Goal: Transaction & Acquisition: Purchase product/service

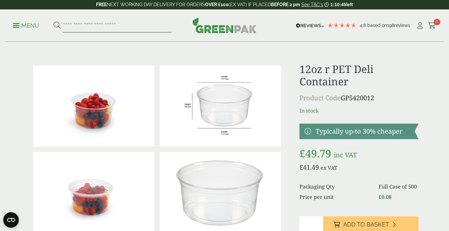
click at [82, 25] on input "search" at bounding box center [117, 26] width 109 height 14
type input "**********"
click at [54, 21] on button at bounding box center [57, 25] width 7 height 8
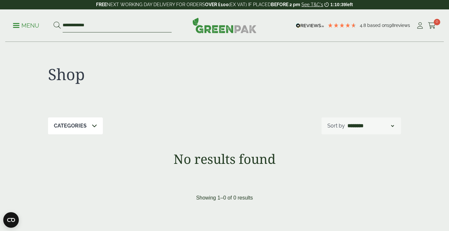
drag, startPoint x: 74, startPoint y: 25, endPoint x: 30, endPoint y: 16, distance: 45.4
click at [30, 16] on div "**********" at bounding box center [224, 25] width 439 height 32
type input "********"
click at [54, 21] on button at bounding box center [57, 25] width 7 height 8
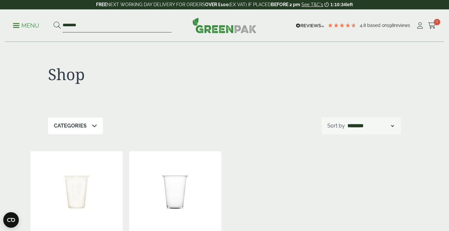
drag, startPoint x: 72, startPoint y: 26, endPoint x: 33, endPoint y: 27, distance: 38.9
click at [33, 27] on ul "Menu ********" at bounding box center [92, 26] width 159 height 14
type input "********"
click at [54, 21] on button at bounding box center [57, 25] width 7 height 8
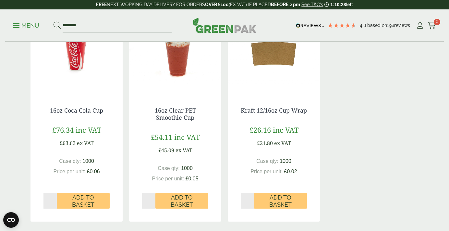
scroll to position [360, 0]
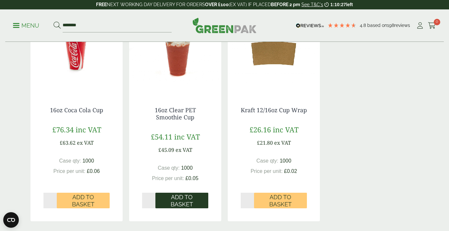
click at [181, 197] on span "Add to Basket" at bounding box center [182, 201] width 44 height 14
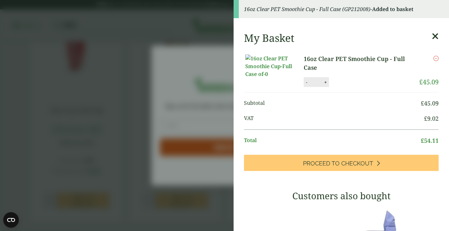
click at [181, 106] on aside "16oz Clear PET Smoothie Cup - Full Case (GP212008) - Added to basket My Basket …" at bounding box center [224, 115] width 449 height 231
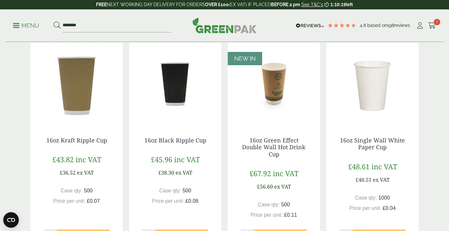
scroll to position [0, 0]
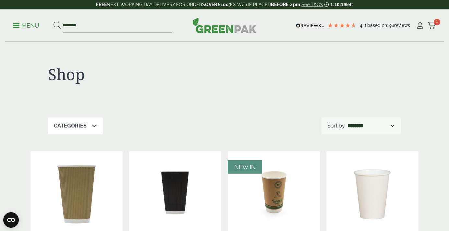
drag, startPoint x: 85, startPoint y: 27, endPoint x: 14, endPoint y: 19, distance: 71.5
click at [14, 19] on ul "Menu ********" at bounding box center [92, 26] width 159 height 14
type input "**********"
click at [54, 21] on button at bounding box center [57, 25] width 7 height 8
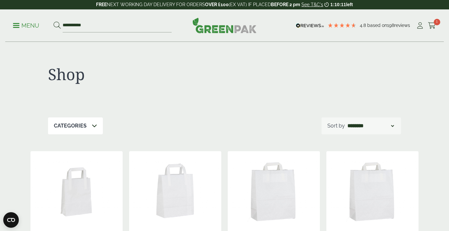
click at [19, 25] on link "Menu" at bounding box center [26, 25] width 26 height 6
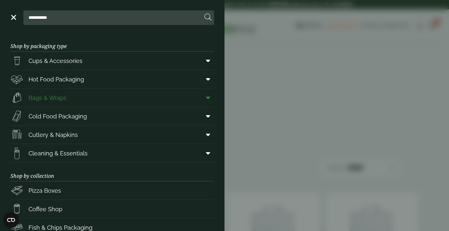
click at [50, 99] on span "Bags & Wraps" at bounding box center [48, 97] width 38 height 9
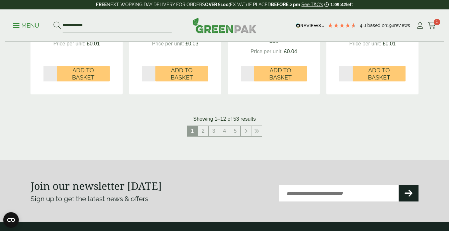
scroll to position [741, 0]
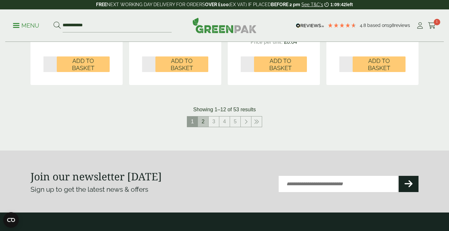
click at [201, 121] on link "2" at bounding box center [203, 121] width 10 height 10
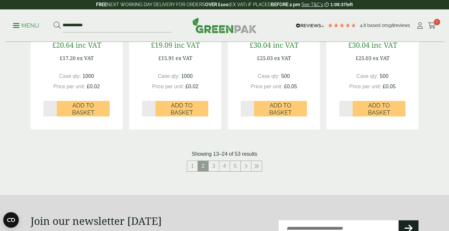
scroll to position [680, 0]
click at [212, 171] on link "3" at bounding box center [214, 166] width 10 height 10
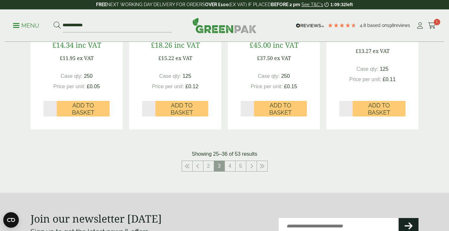
scroll to position [682, 0]
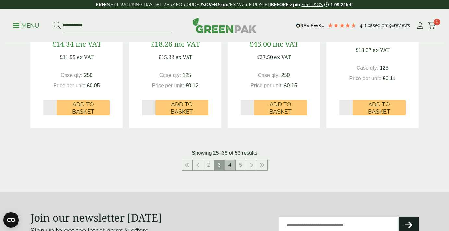
click at [229, 165] on link "4" at bounding box center [230, 165] width 10 height 10
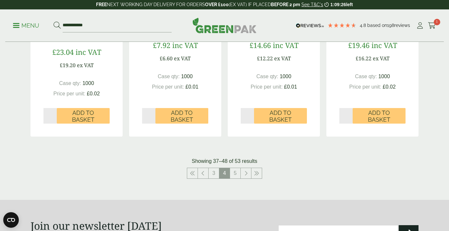
scroll to position [681, 0]
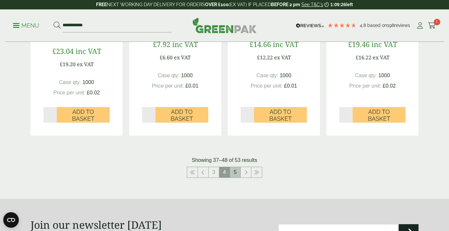
click at [237, 173] on link "5" at bounding box center [235, 172] width 10 height 10
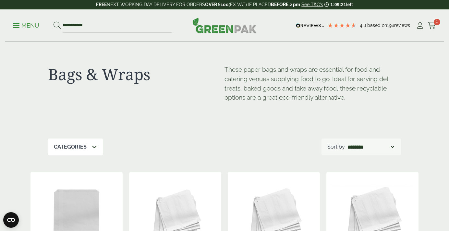
click at [22, 18] on div "**********" at bounding box center [224, 25] width 439 height 32
click at [22, 25] on p "Menu" at bounding box center [26, 26] width 26 height 8
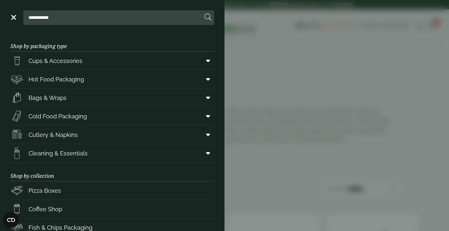
click at [81, 20] on input "**********" at bounding box center [114, 18] width 176 height 14
drag, startPoint x: 81, startPoint y: 20, endPoint x: -6, endPoint y: 20, distance: 86.9
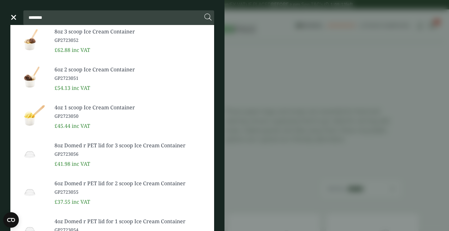
type input "********"
click at [204, 13] on button at bounding box center [207, 17] width 7 height 8
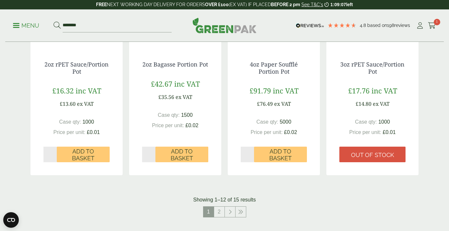
scroll to position [627, 0]
click at [218, 213] on link "2" at bounding box center [219, 212] width 10 height 10
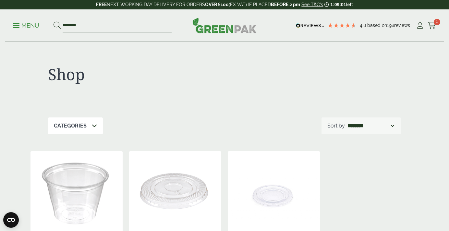
click at [25, 30] on ul "Menu ********" at bounding box center [92, 26] width 159 height 14
click at [23, 26] on p "Menu" at bounding box center [26, 26] width 26 height 8
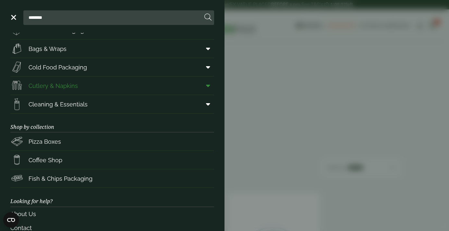
scroll to position [87, 0]
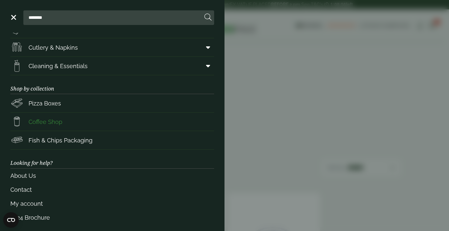
click at [56, 124] on span "Coffee Shop" at bounding box center [46, 121] width 34 height 9
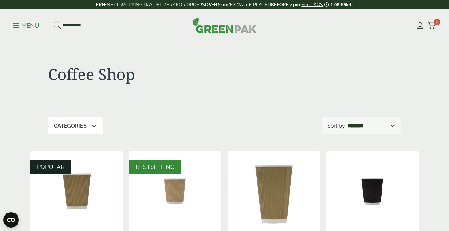
click at [79, 126] on p "Categories" at bounding box center [70, 126] width 33 height 8
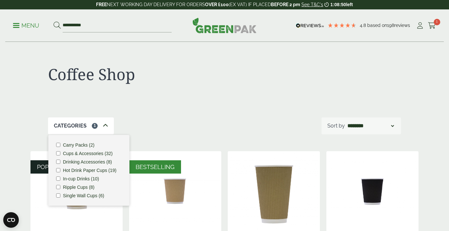
click at [172, 129] on div "Categories 1 Carry Packs (2) Cups & Accessories (32) Drinking Accessories (8) H…" at bounding box center [224, 125] width 353 height 17
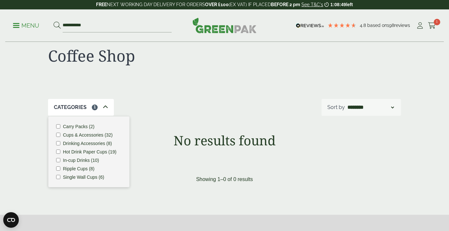
scroll to position [19, 0]
click at [185, 106] on div "Categories Carry Packs (2) Cups & Accessories (32) Drinking Accessories (8) Hot…" at bounding box center [224, 107] width 353 height 17
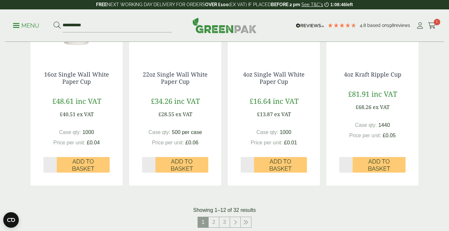
scroll to position [712, 0]
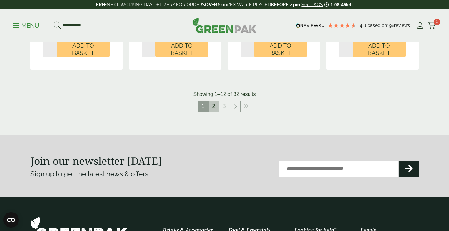
click at [215, 108] on link "2" at bounding box center [214, 106] width 10 height 10
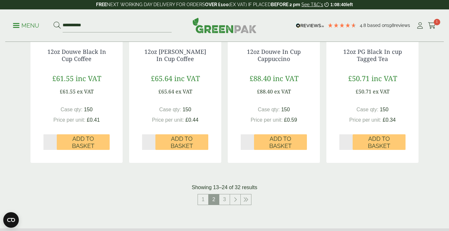
scroll to position [647, 0]
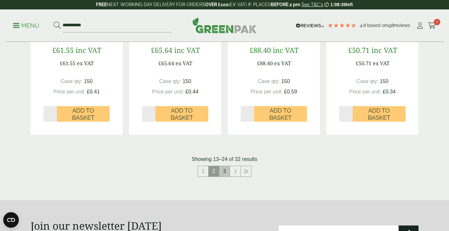
click at [226, 171] on link "3" at bounding box center [224, 171] width 10 height 10
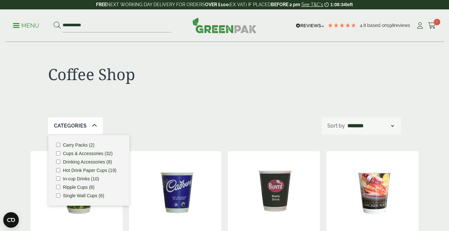
click at [23, 20] on ul "**********" at bounding box center [92, 26] width 159 height 14
click at [23, 25] on p "Menu" at bounding box center [26, 26] width 26 height 8
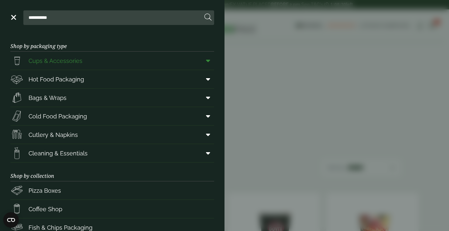
click at [206, 60] on span at bounding box center [206, 60] width 15 height 12
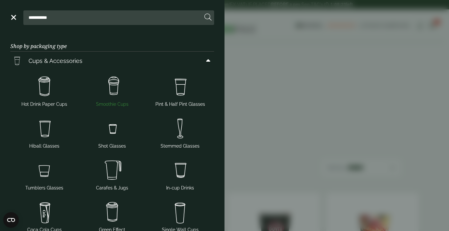
click at [112, 93] on img at bounding box center [112, 87] width 63 height 26
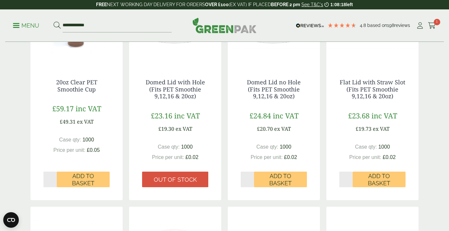
scroll to position [444, 0]
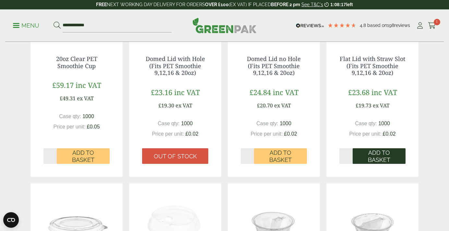
click at [378, 152] on span "Add to Basket" at bounding box center [379, 156] width 44 height 14
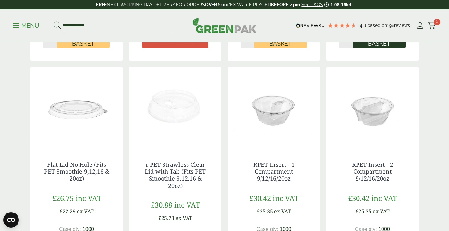
scroll to position [561, 0]
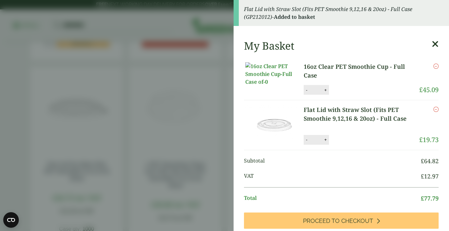
click at [198, 136] on aside "Flat Lid with Straw Slot (Fits PET Smoothie 9,12,16 & 20oz) - Full Case (GP2120…" at bounding box center [224, 115] width 449 height 231
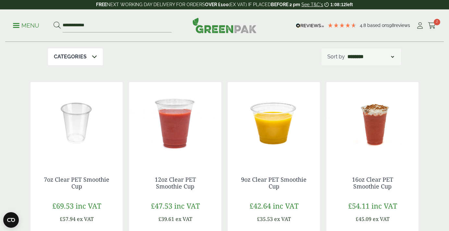
scroll to position [0, 0]
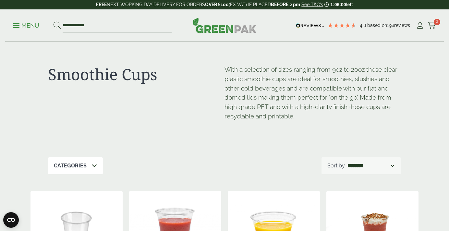
click at [130, 151] on div "Smoothie Cups With a selection of sizes ranging from 9oz to 20oz these clear pl…" at bounding box center [224, 99] width 353 height 115
click at [29, 22] on p "Menu" at bounding box center [26, 26] width 26 height 8
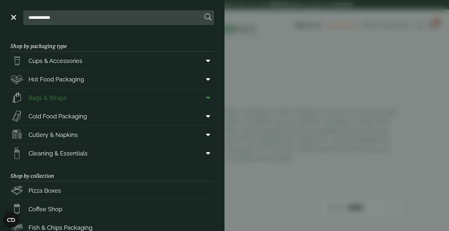
click at [56, 103] on span "Bags & Wraps" at bounding box center [38, 97] width 56 height 13
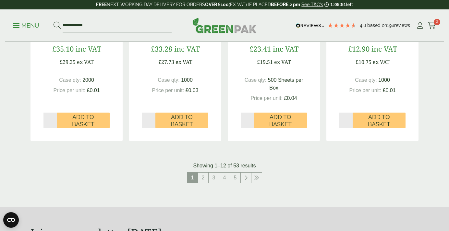
scroll to position [685, 0]
click at [226, 177] on link "4" at bounding box center [224, 177] width 10 height 10
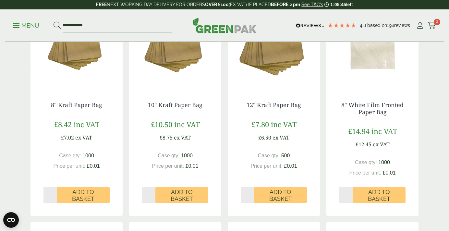
scroll to position [393, 0]
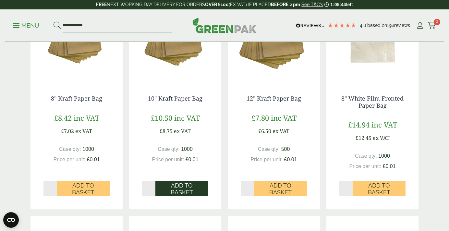
click at [166, 186] on span "Add to Basket" at bounding box center [182, 189] width 44 height 14
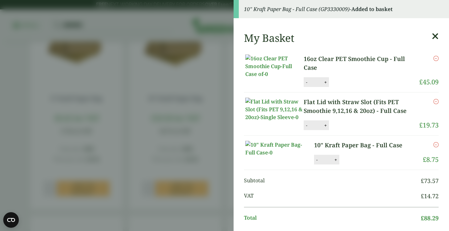
click at [92, 186] on aside "10" Kraft Paper Bag - Full Case (GP3330009) - Added to basket My Basket 16oz Cl…" at bounding box center [224, 115] width 449 height 231
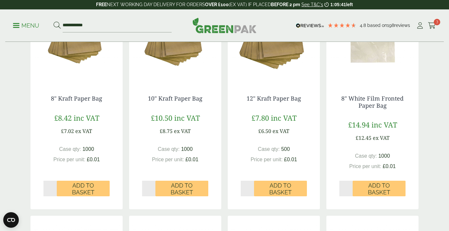
click at [92, 186] on span "Add to Basket" at bounding box center [83, 189] width 44 height 14
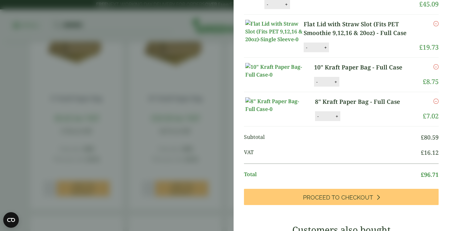
scroll to position [103, 0]
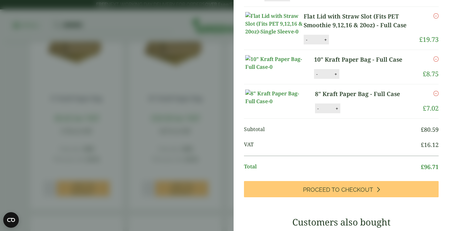
click at [436, 96] on icon "Remove this item" at bounding box center [435, 93] width 5 height 5
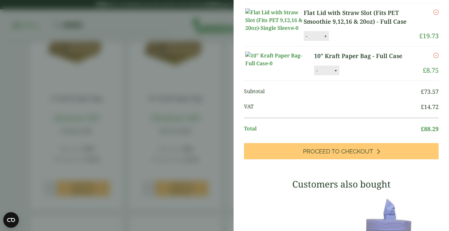
scroll to position [130, 0]
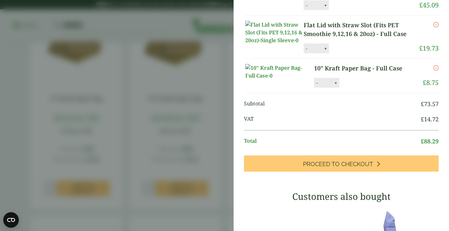
click at [336, 86] on button "+" at bounding box center [335, 83] width 6 height 6
type input "*"
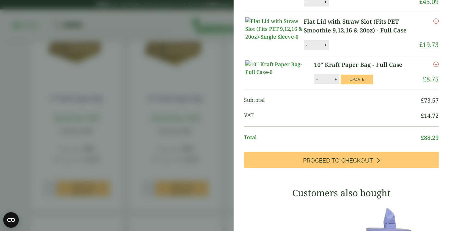
scroll to position [103, 0]
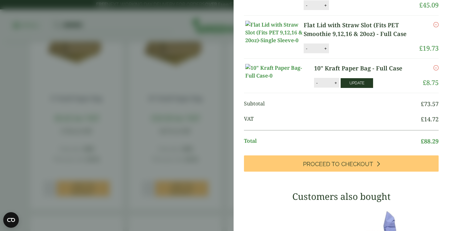
click at [365, 88] on button "Update" at bounding box center [357, 83] width 32 height 10
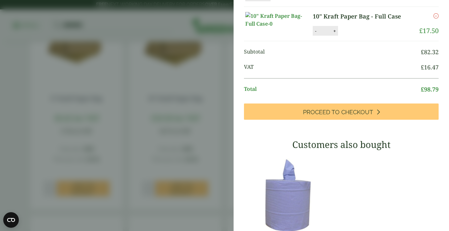
scroll to position [147, 0]
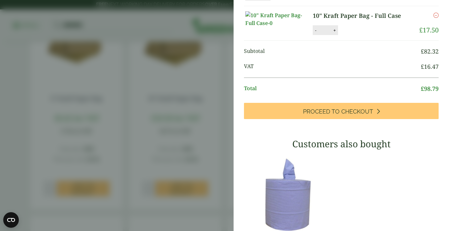
click at [187, 113] on aside "Basket quantity updated Item removed My Basket 16oz Clear PET Smoothie Cup - Fu…" at bounding box center [224, 115] width 449 height 231
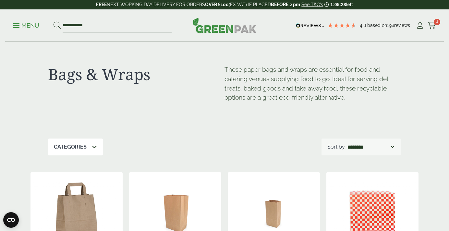
scroll to position [121, 0]
click at [39, 26] on p "Menu" at bounding box center [26, 26] width 26 height 8
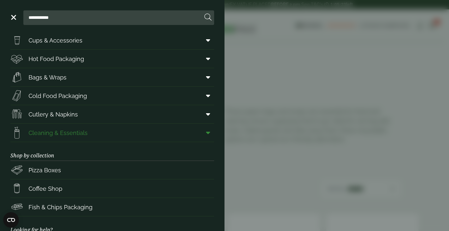
scroll to position [0, 0]
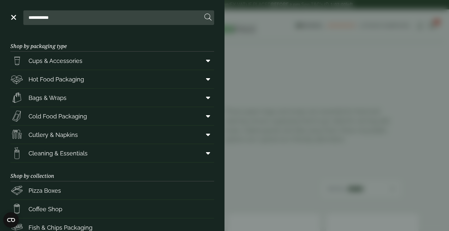
click at [342, 120] on aside "**********" at bounding box center [224, 115] width 449 height 231
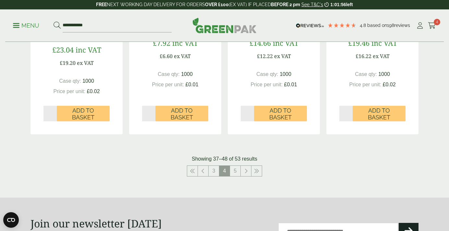
scroll to position [702, 0]
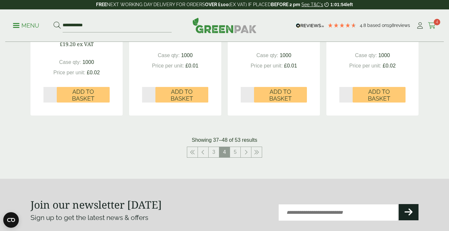
click at [437, 20] on span "4" at bounding box center [437, 22] width 6 height 6
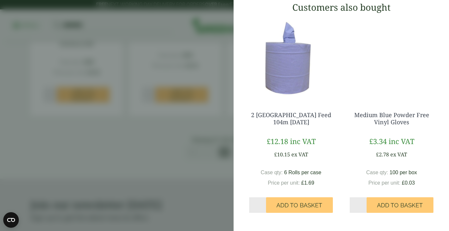
scroll to position [0, 0]
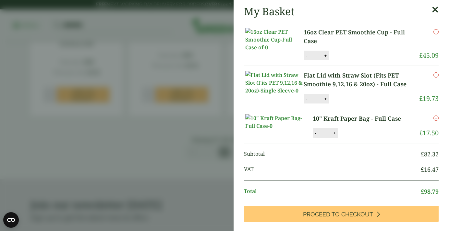
click at [184, 105] on aside "My Basket 16oz Clear PET Smoothie Cup - Full Case 16oz Clear PET Smoothie Cup -…" at bounding box center [224, 115] width 449 height 231
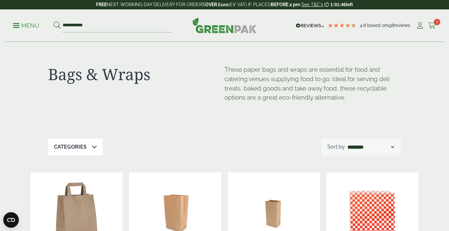
click at [433, 27] on icon at bounding box center [432, 25] width 8 height 6
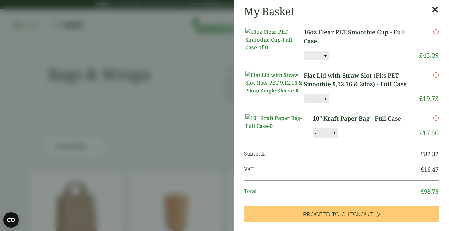
click at [198, 100] on aside "My Basket 16oz Clear PET Smoothie Cup - Full Case 16oz Clear PET Smoothie Cup -…" at bounding box center [224, 115] width 449 height 231
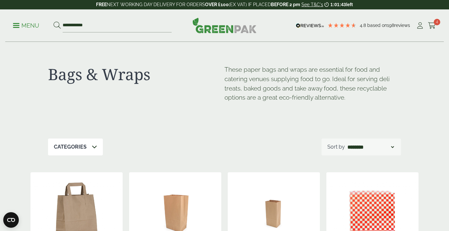
click at [30, 27] on p "Menu" at bounding box center [26, 26] width 26 height 8
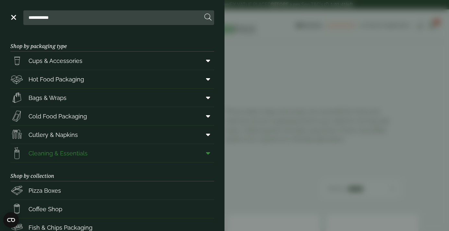
click at [88, 152] on link "Cleaning & Essentials" at bounding box center [112, 153] width 204 height 18
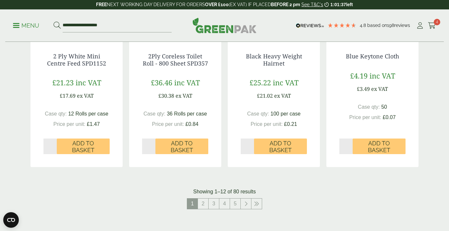
scroll to position [635, 0]
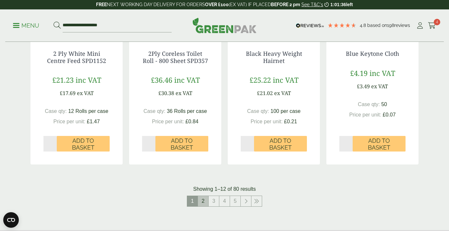
click at [204, 198] on link "2" at bounding box center [203, 201] width 10 height 10
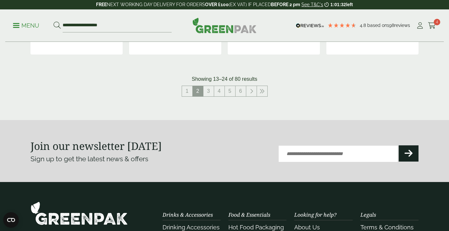
scroll to position [737, 0]
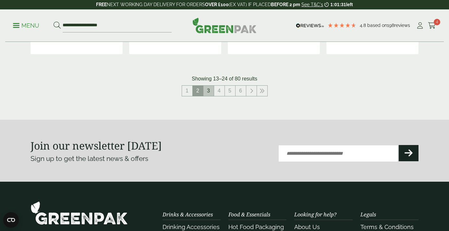
click at [208, 88] on link "3" at bounding box center [208, 91] width 10 height 10
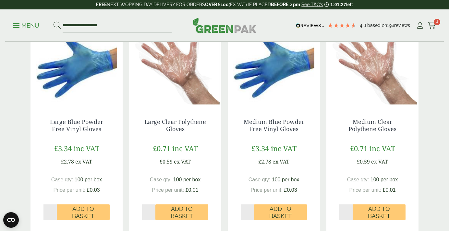
scroll to position [352, 0]
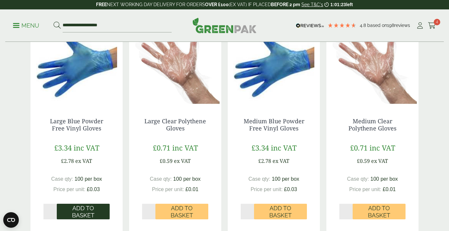
click at [87, 211] on span "Add to Basket" at bounding box center [83, 212] width 44 height 14
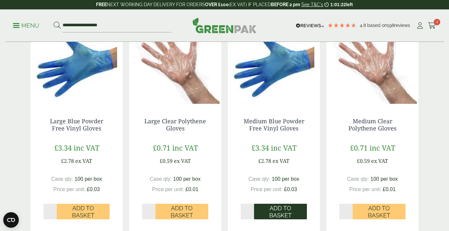
click at [277, 213] on body "4.8 Based on 198 reviews FREE NEXT WORKING DAY DELIVERY - See T&C's 1:01:22 lef…" at bounding box center [224, 197] width 449 height 1098
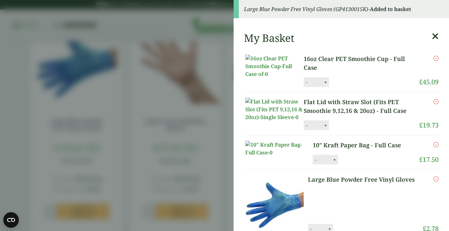
scroll to position [19, 0]
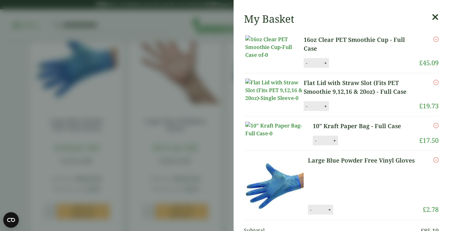
click at [155, 150] on aside "Large Blue Powder Free Vinyl Gloves (GP4130015K) - Added to basket My Basket 16…" at bounding box center [224, 115] width 449 height 231
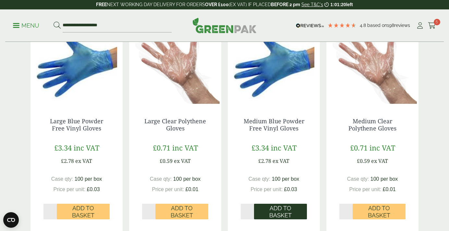
click at [272, 212] on span "Add to Basket" at bounding box center [281, 212] width 44 height 14
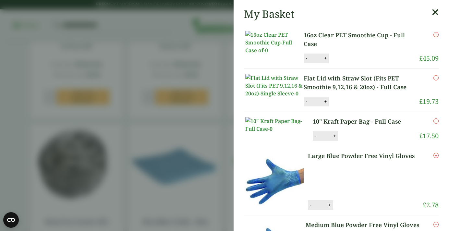
scroll to position [46, 0]
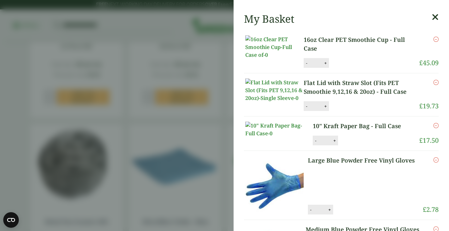
click at [195, 172] on aside "Medium Blue Powder Free Vinyl Gloves (GP4130015J) - Added to basket Large Blue …" at bounding box center [224, 115] width 449 height 231
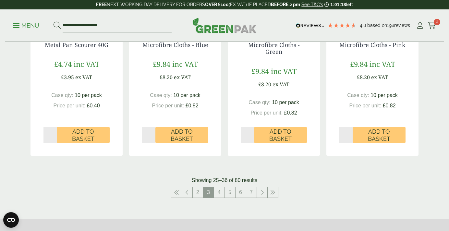
scroll to position [743, 0]
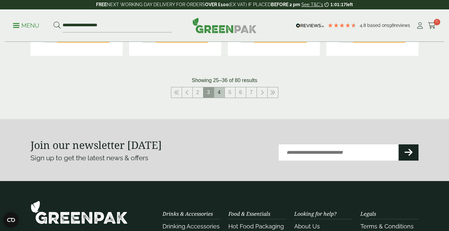
click at [221, 96] on link "4" at bounding box center [219, 92] width 10 height 10
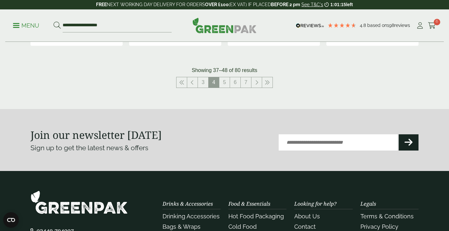
scroll to position [769, 0]
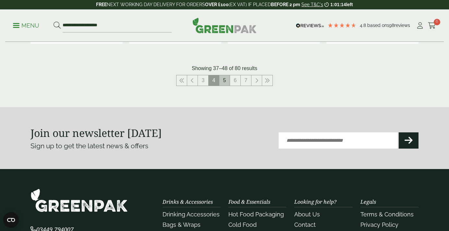
click at [224, 86] on li "5" at bounding box center [224, 80] width 11 height 11
click at [224, 83] on link "5" at bounding box center [224, 80] width 10 height 10
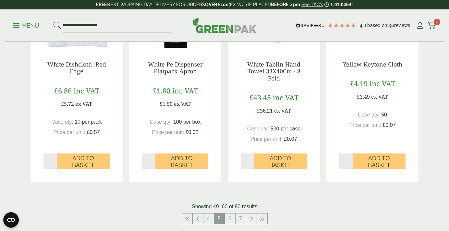
scroll to position [642, 0]
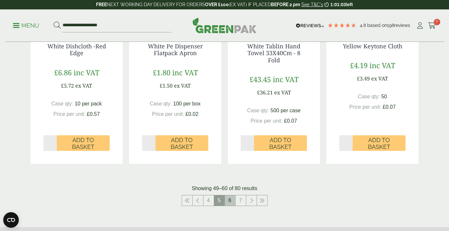
click at [231, 195] on link "6" at bounding box center [230, 200] width 10 height 10
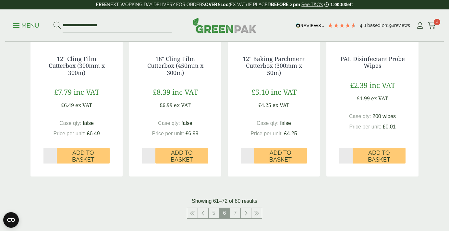
scroll to position [646, 0]
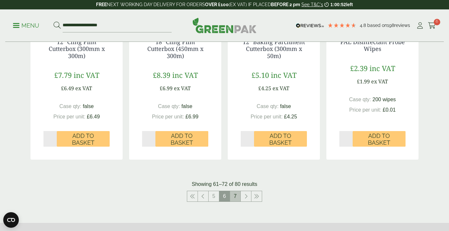
click at [232, 198] on link "7" at bounding box center [235, 196] width 10 height 10
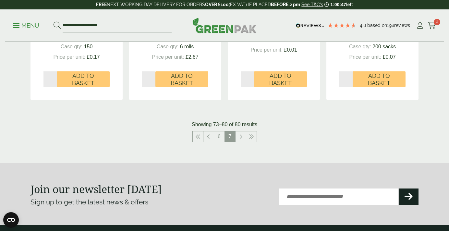
scroll to position [519, 0]
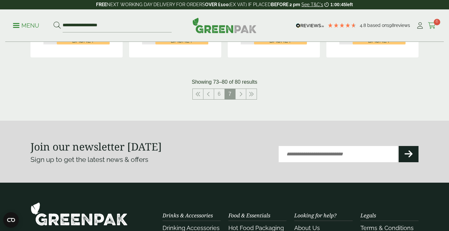
click at [431, 24] on icon at bounding box center [432, 25] width 8 height 6
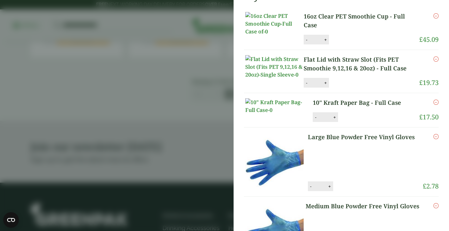
scroll to position [210, 0]
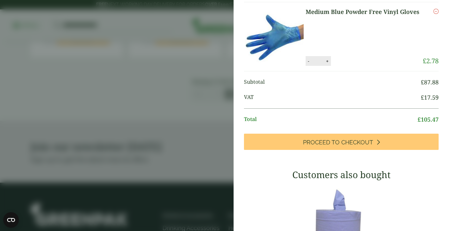
click at [380, 150] on link "Proceed to Checkout" at bounding box center [341, 142] width 195 height 16
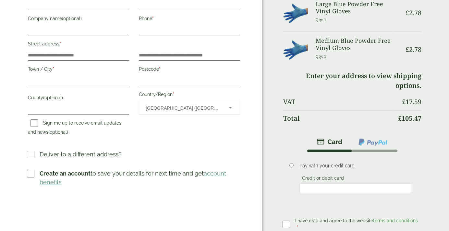
scroll to position [165, 0]
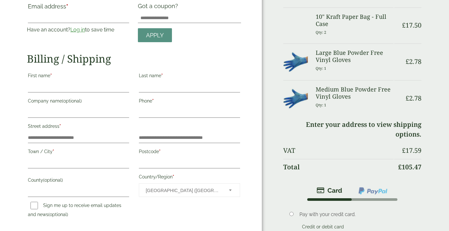
scroll to position [0, 0]
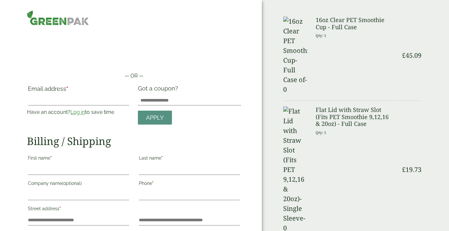
click at [189, 23] on div at bounding box center [134, 17] width 222 height 15
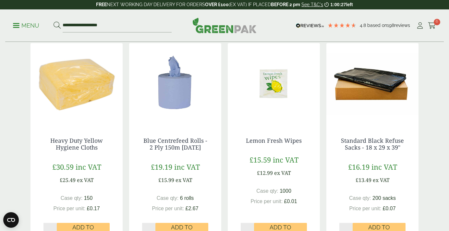
scroll to position [332, 0]
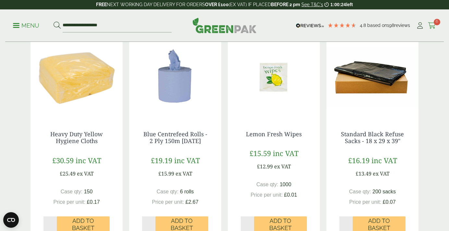
click at [437, 24] on span "6" at bounding box center [437, 22] width 6 height 6
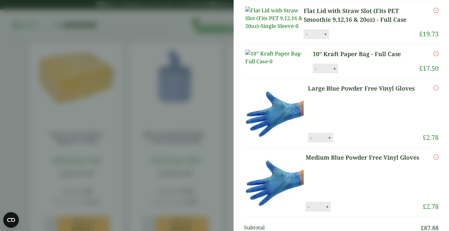
scroll to position [69, 0]
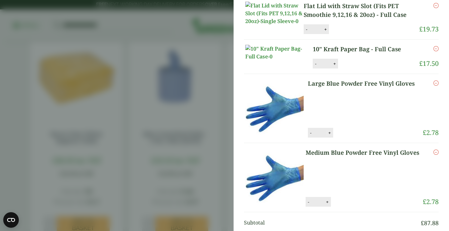
click at [328, 136] on button "+" at bounding box center [329, 133] width 6 height 6
type input "*"
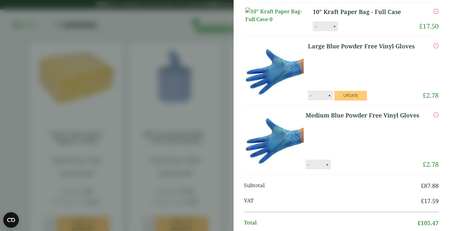
click at [330, 167] on button "+" at bounding box center [327, 165] width 6 height 6
type input "*"
click at [340, 170] on button "Update" at bounding box center [348, 165] width 32 height 10
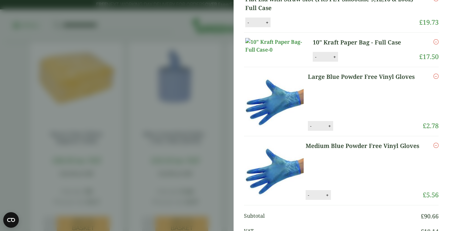
scroll to position [107, 0]
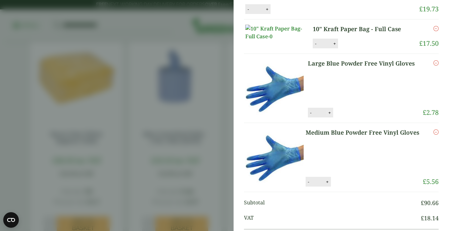
click at [330, 115] on button "+" at bounding box center [329, 113] width 6 height 6
type input "*"
click at [347, 118] on button "Update" at bounding box center [350, 113] width 32 height 10
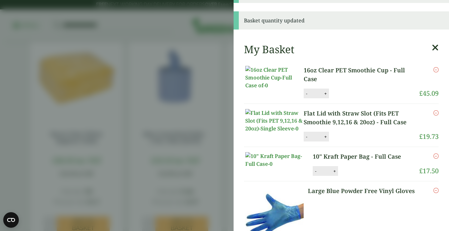
scroll to position [0, 0]
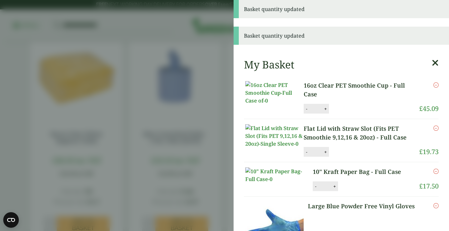
click at [200, 76] on aside "Basket quantity updated Basket quantity updated My Basket 16oz Clear PET Smooth…" at bounding box center [224, 115] width 449 height 231
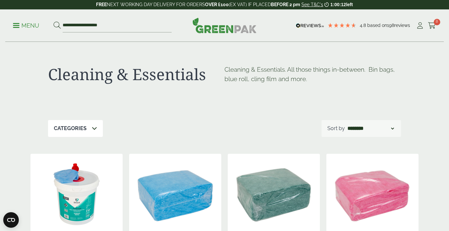
click at [20, 24] on p "Menu" at bounding box center [26, 26] width 26 height 8
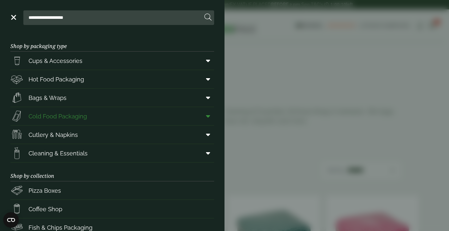
click at [72, 122] on span "Cold Food Packaging" at bounding box center [48, 116] width 77 height 13
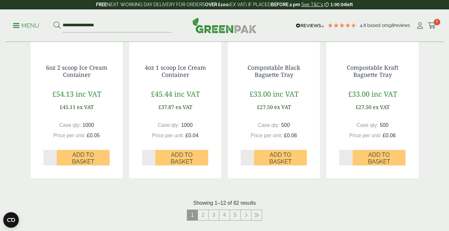
scroll to position [602, 0]
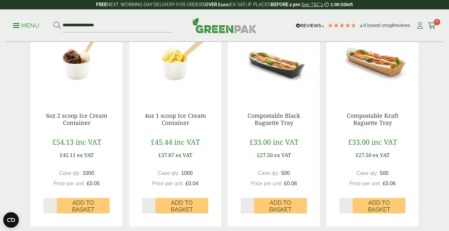
click at [35, 22] on p "Menu" at bounding box center [26, 26] width 26 height 8
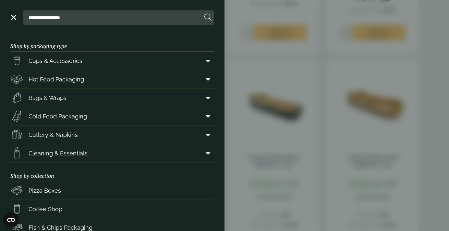
click at [271, 150] on aside "**********" at bounding box center [224, 115] width 449 height 231
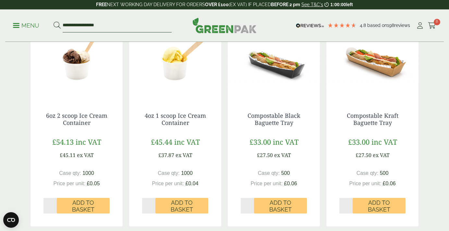
drag, startPoint x: 122, startPoint y: 26, endPoint x: 59, endPoint y: 22, distance: 62.7
click at [59, 22] on form "**********" at bounding box center [113, 26] width 118 height 14
type input "**********"
click at [54, 21] on button at bounding box center [57, 25] width 7 height 8
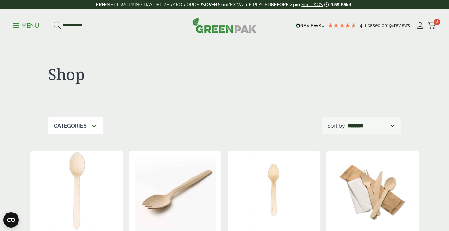
drag, startPoint x: 104, startPoint y: 24, endPoint x: -6, endPoint y: 9, distance: 111.3
type input "*******"
click at [54, 21] on button at bounding box center [57, 25] width 7 height 8
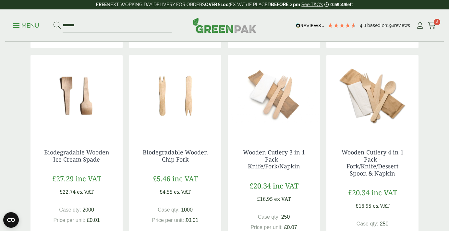
scroll to position [713, 0]
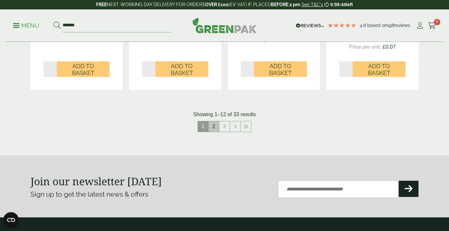
click at [214, 125] on link "2" at bounding box center [214, 126] width 10 height 10
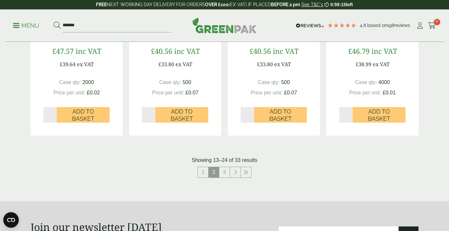
scroll to position [682, 0]
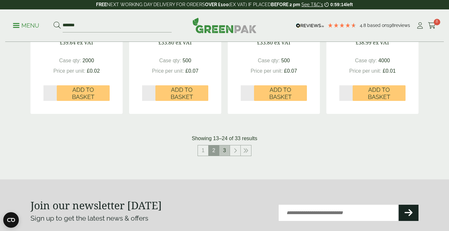
click at [223, 150] on link "3" at bounding box center [224, 150] width 10 height 10
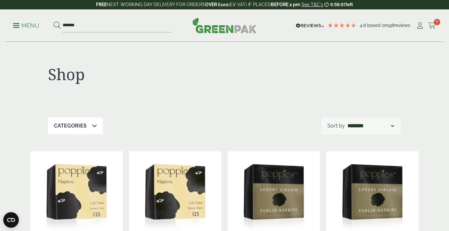
click at [432, 23] on icon at bounding box center [432, 25] width 8 height 6
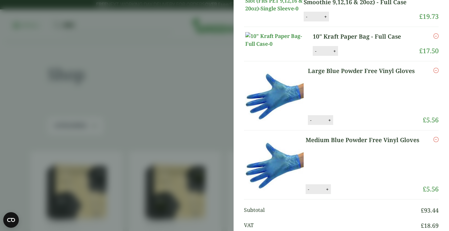
scroll to position [38, 0]
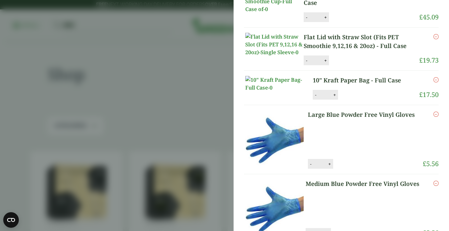
click at [334, 98] on button "+" at bounding box center [334, 95] width 6 height 6
type input "*"
click at [351, 100] on button "Update" at bounding box center [355, 95] width 32 height 10
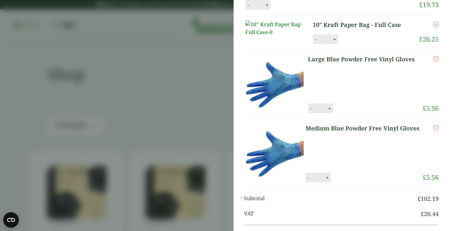
scroll to position [252, 0]
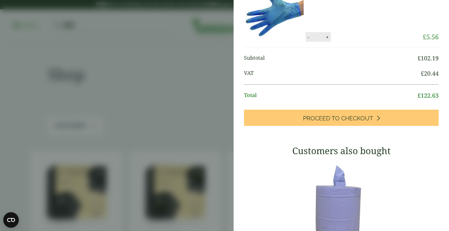
click at [171, 100] on aside "Basket quantity updated My Basket 16oz Clear PET Smoothie Cup - Full Case 16oz …" at bounding box center [224, 115] width 449 height 231
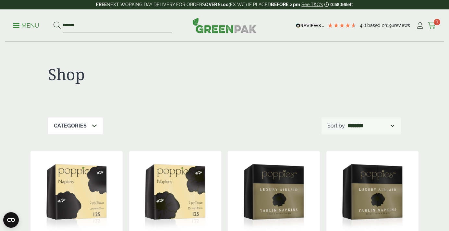
click at [432, 24] on icon at bounding box center [432, 25] width 8 height 6
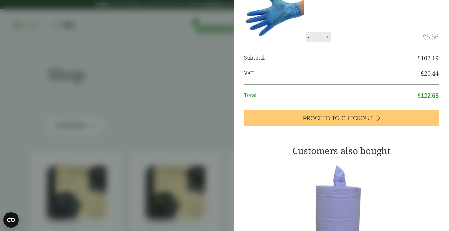
click at [189, 86] on aside "Basket quantity updated My Basket 16oz Clear PET Smoothie Cup - Full Case 16oz …" at bounding box center [224, 115] width 449 height 231
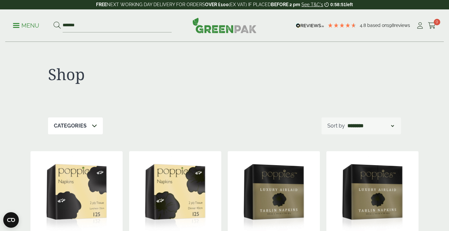
scroll to position [225, 0]
drag, startPoint x: 104, startPoint y: 26, endPoint x: -6, endPoint y: 22, distance: 110.4
type input "**********"
click at [54, 21] on button at bounding box center [57, 25] width 7 height 8
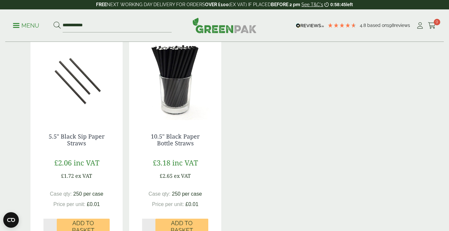
scroll to position [143, 0]
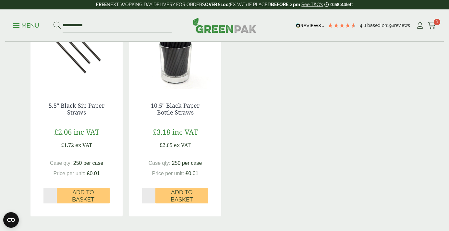
type input "*"
click at [152, 194] on input "*" at bounding box center [148, 196] width 13 height 16
click at [164, 195] on span "Add to Basket" at bounding box center [182, 196] width 44 height 14
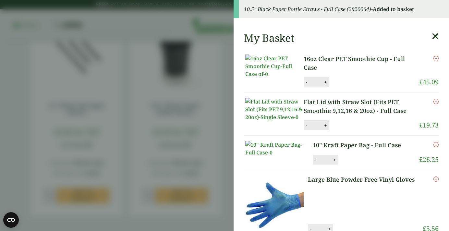
click at [205, 130] on aside "10.5" Black Paper Bottle Straws - Full Case (2920064) - Added to basket My Bask…" at bounding box center [224, 115] width 449 height 231
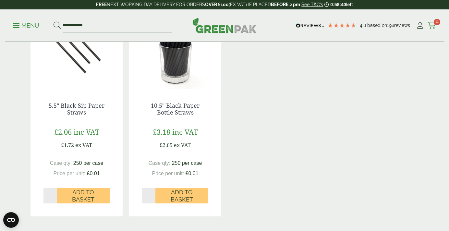
click at [432, 26] on icon at bounding box center [432, 25] width 8 height 6
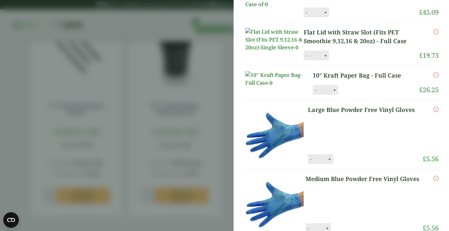
scroll to position [70, 0]
click at [318, 92] on button "-" at bounding box center [315, 90] width 5 height 6
type input "*"
click at [359, 95] on button "Update" at bounding box center [355, 90] width 32 height 10
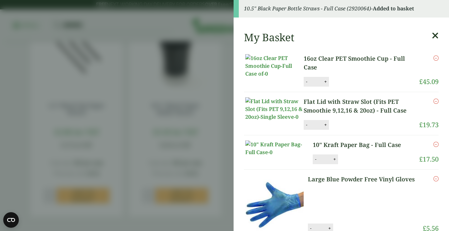
scroll to position [0, 0]
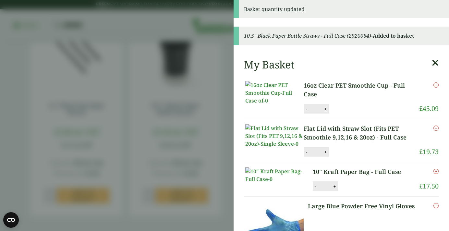
click at [183, 96] on aside "Basket quantity updated 10.5" Black Paper Bottle Straws - Full Case (2920064) -…" at bounding box center [224, 115] width 449 height 231
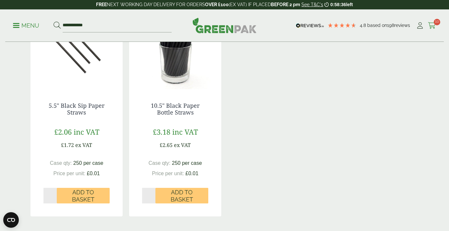
click at [434, 25] on icon at bounding box center [432, 25] width 8 height 6
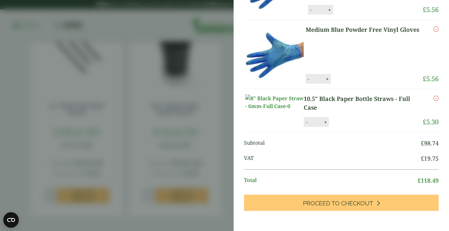
scroll to position [217, 0]
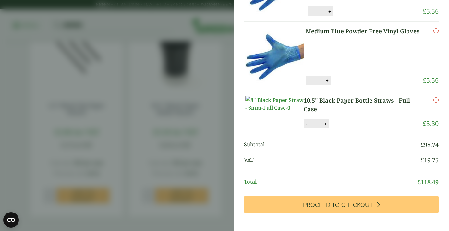
click at [206, 148] on aside "Basket quantity updated My Basket 16oz Clear PET Smoothie Cup - Full Case 16oz …" at bounding box center [224, 115] width 449 height 231
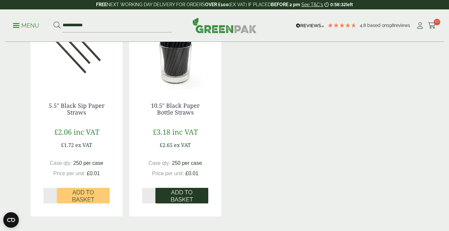
click at [169, 195] on span "Add to Basket" at bounding box center [182, 196] width 44 height 14
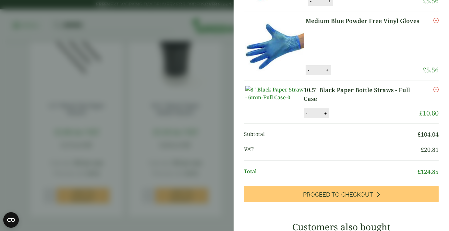
scroll to position [244, 0]
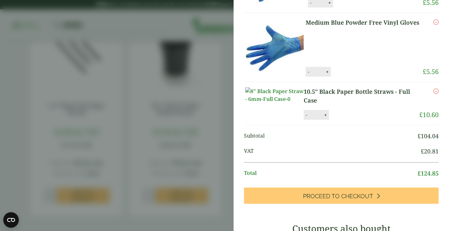
click at [208, 105] on aside "10.5" Black Paper Bottle Straws - Full Case (2920064) - Added to basket Basket …" at bounding box center [224, 115] width 449 height 231
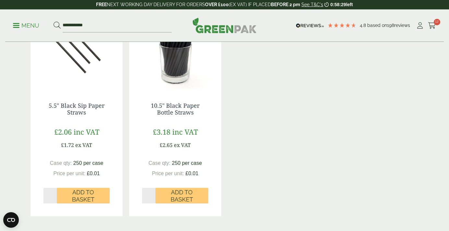
scroll to position [217, 0]
click at [438, 28] on div "**********" at bounding box center [224, 25] width 439 height 32
click at [434, 21] on span "12" at bounding box center [437, 22] width 6 height 6
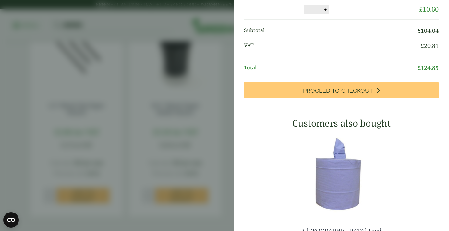
scroll to position [324, 0]
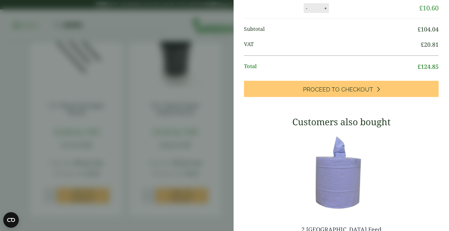
click at [392, 145] on div "My Basket 16oz Clear PET Smoothie Cup - Full Case 16oz Clear PET Smoothie Cup -…" at bounding box center [341, 24] width 215 height 643
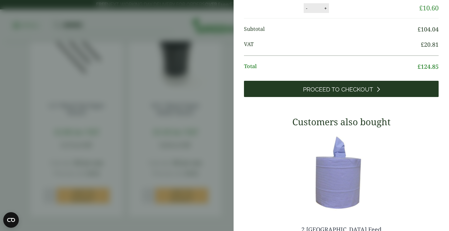
click at [384, 97] on link "Proceed to Checkout" at bounding box center [341, 89] width 195 height 16
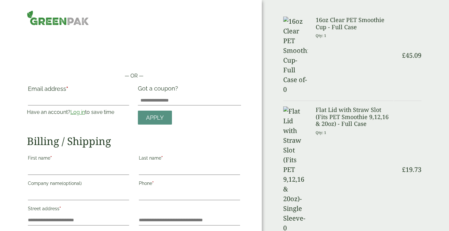
click at [91, 86] on label "Email address *" at bounding box center [78, 90] width 101 height 9
click at [91, 95] on input "Email address *" at bounding box center [78, 100] width 101 height 10
click at [78, 111] on link "Log in" at bounding box center [77, 112] width 15 height 6
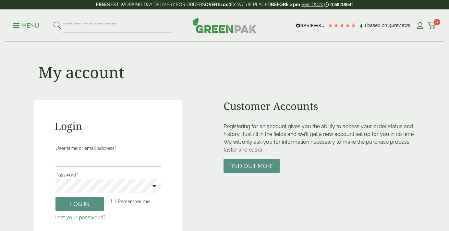
click at [83, 161] on input "Username or email address *" at bounding box center [107, 160] width 105 height 14
type input "**********"
click at [78, 213] on form "**********" at bounding box center [107, 182] width 107 height 79
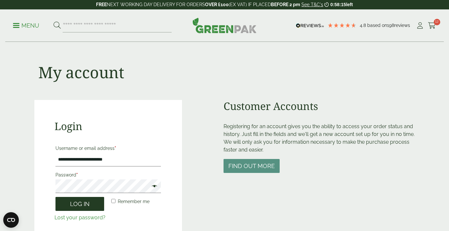
click at [72, 204] on button "Log in" at bounding box center [79, 204] width 49 height 14
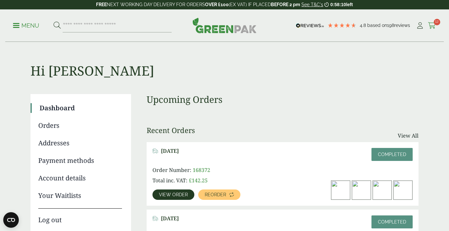
click at [434, 22] on span "12" at bounding box center [437, 22] width 6 height 6
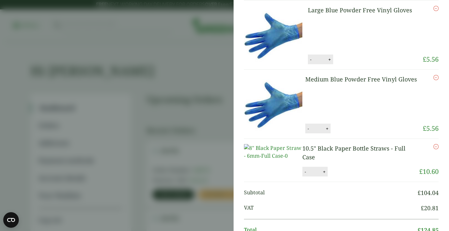
scroll to position [277, 0]
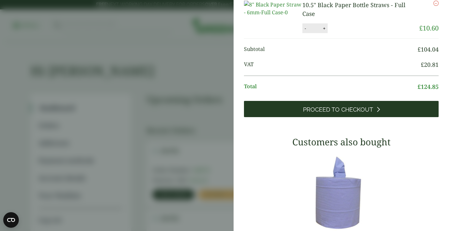
click at [331, 113] on span "Proceed to Checkout" at bounding box center [338, 109] width 70 height 7
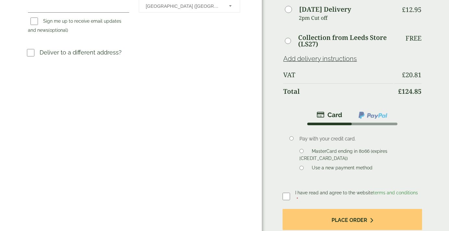
scroll to position [277, 0]
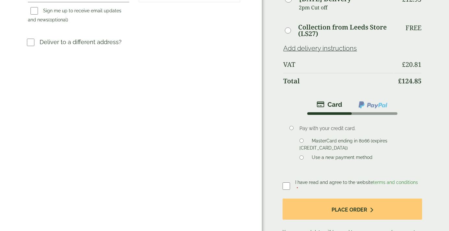
click at [296, 188] on div "I have read and agree to the website terms and conditions * Place order Your pe…" at bounding box center [352, 217] width 139 height 76
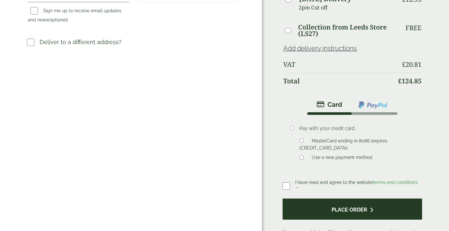
click at [300, 203] on button "Place order" at bounding box center [352, 208] width 139 height 21
